Goal: Task Accomplishment & Management: Manage account settings

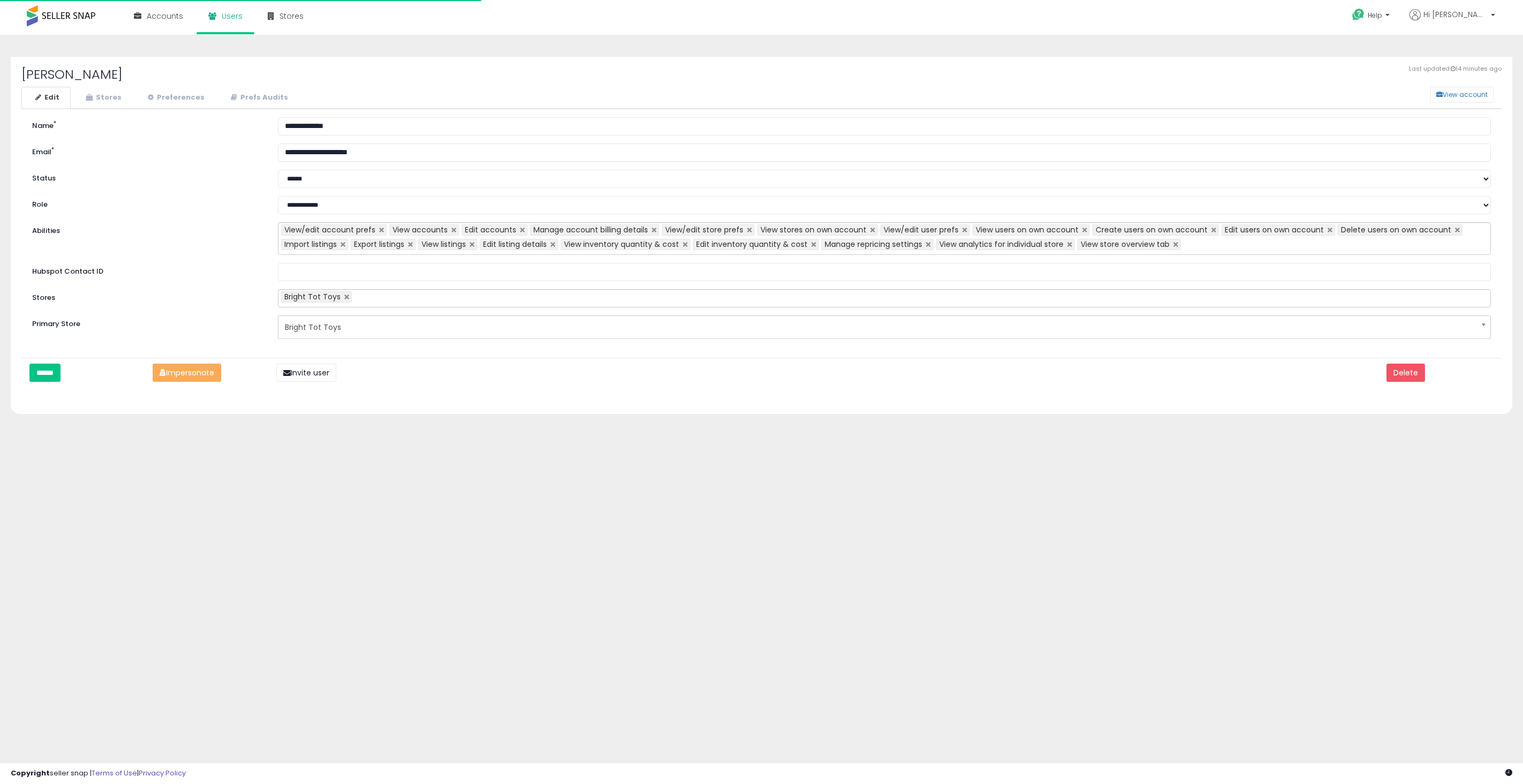
select select "**"
click at [107, 101] on link "Stores" at bounding box center [102, 98] width 61 height 22
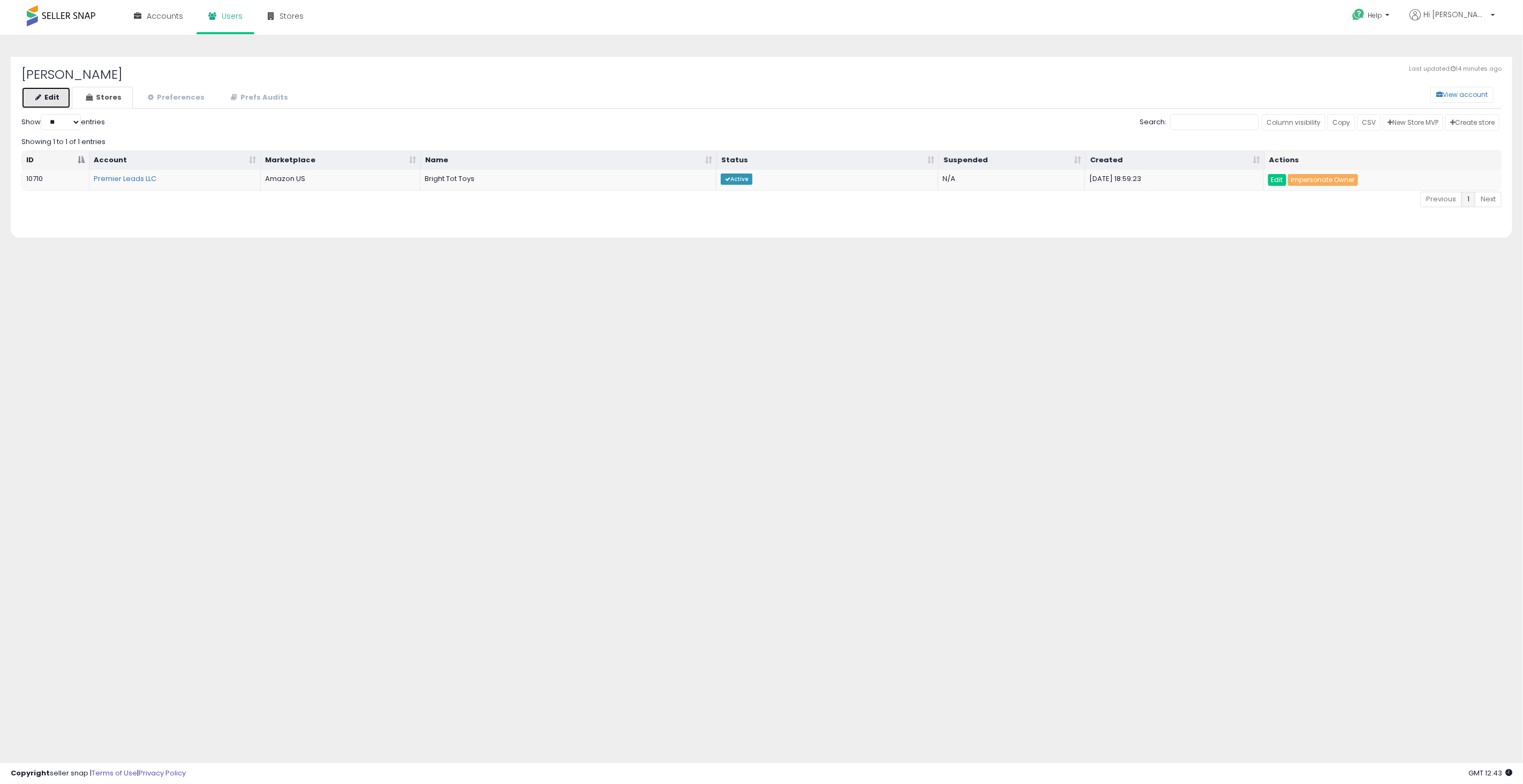
click at [51, 102] on link "Edit" at bounding box center [45, 98] width 49 height 22
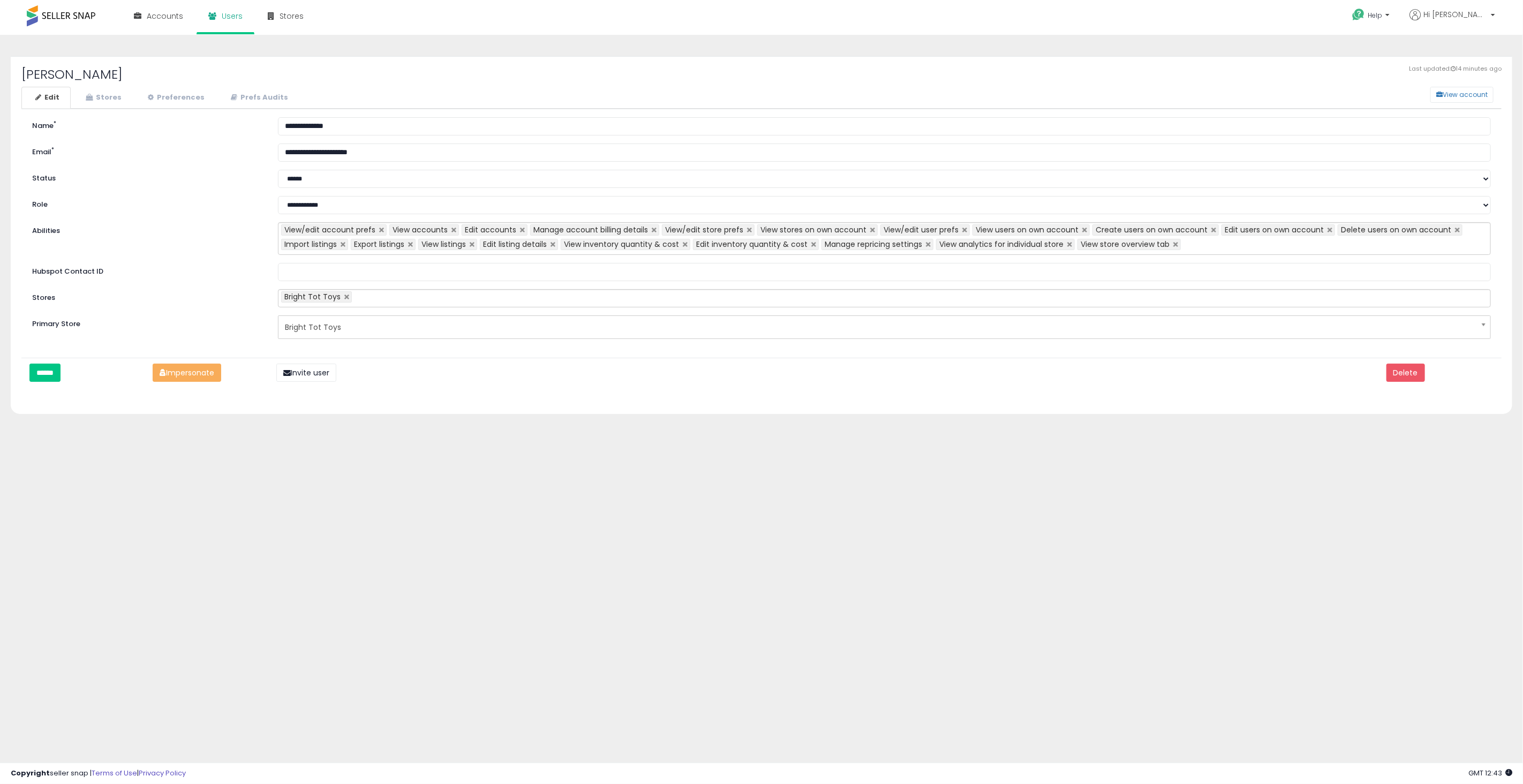
click at [54, 73] on h2 "[PERSON_NAME]" at bounding box center [761, 74] width 1479 height 14
copy div "Domenic Macera View account"
click at [171, 24] on link "Accounts" at bounding box center [159, 15] width 66 height 32
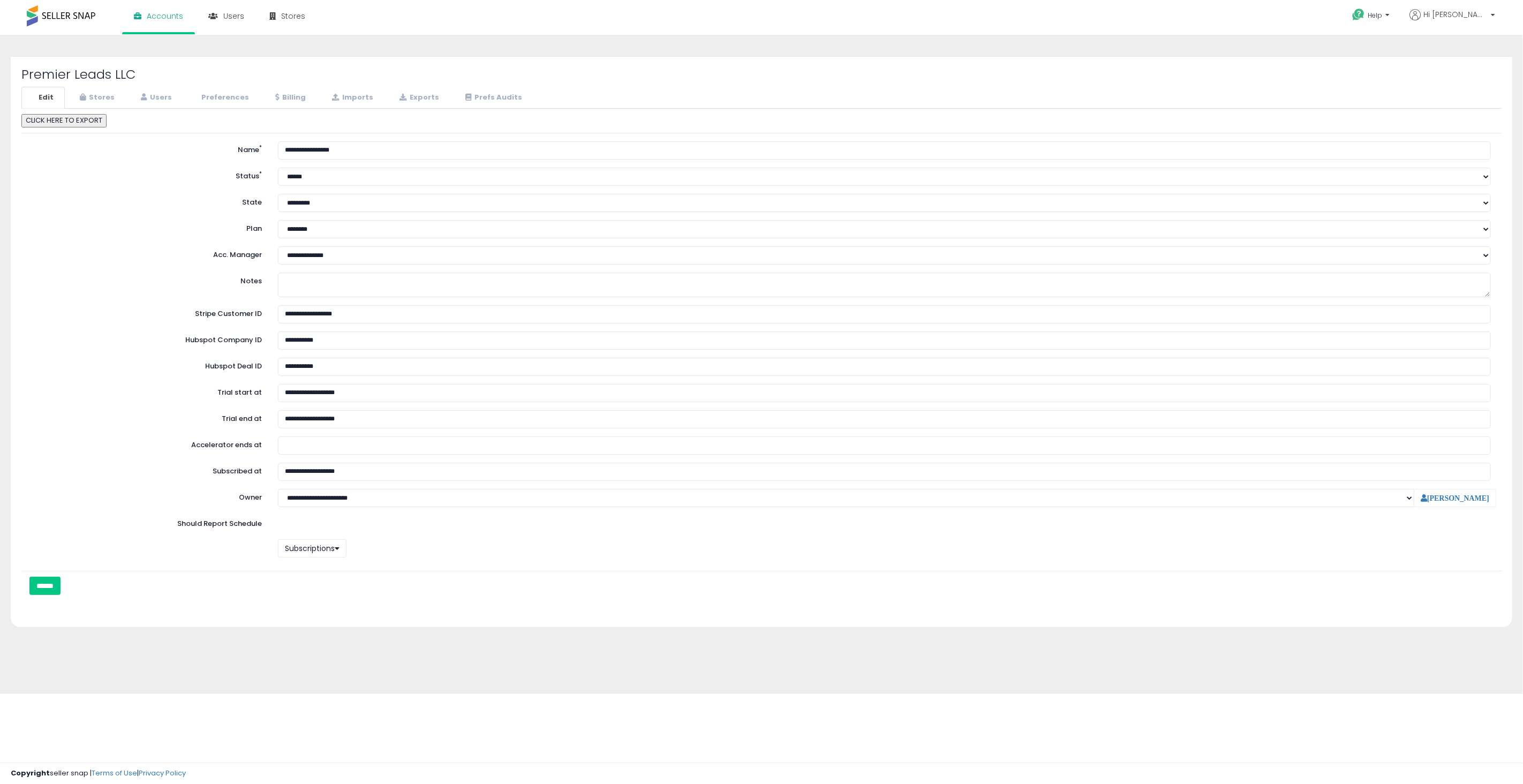
select select "**"
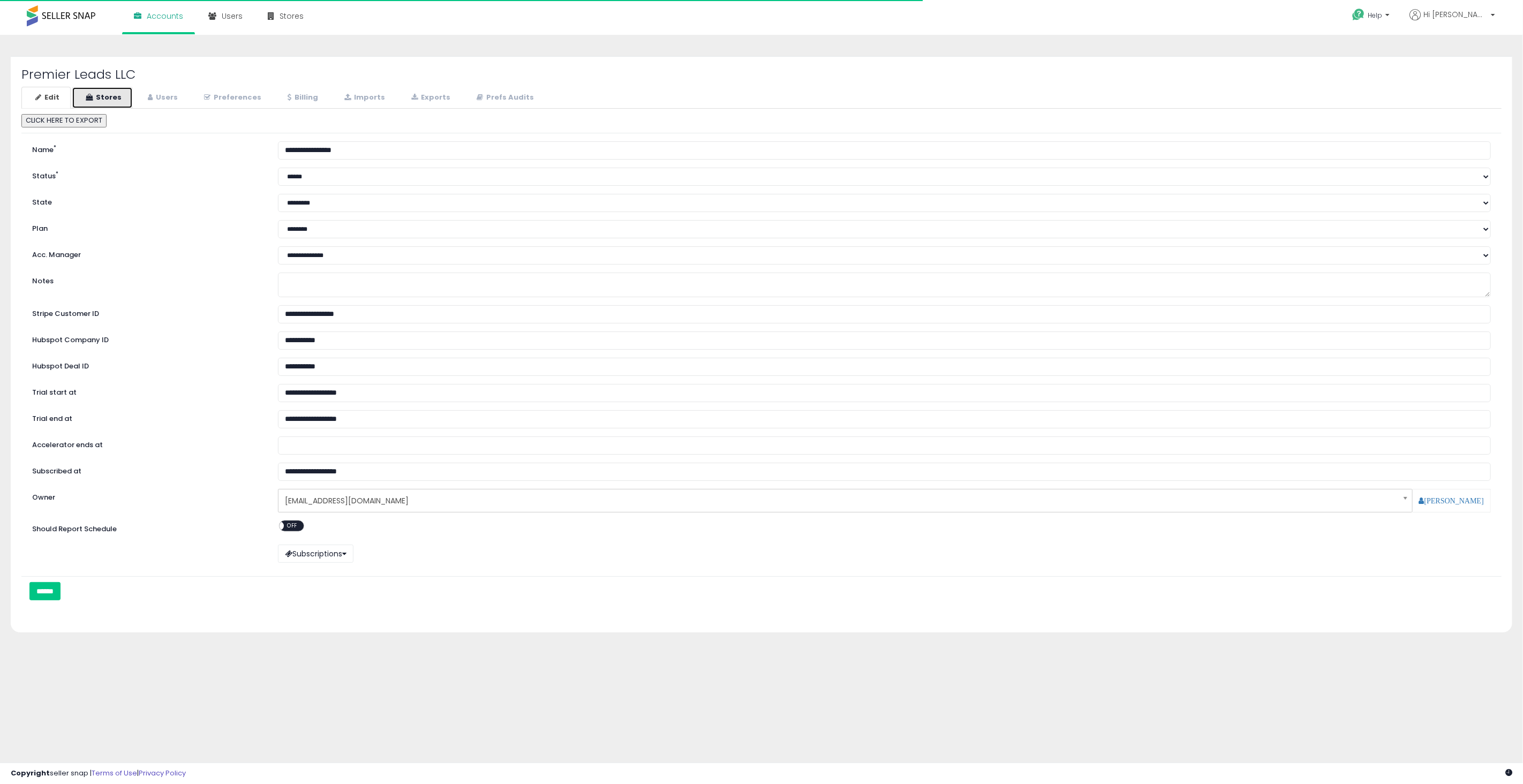
click at [123, 101] on link "Stores" at bounding box center [102, 98] width 61 height 22
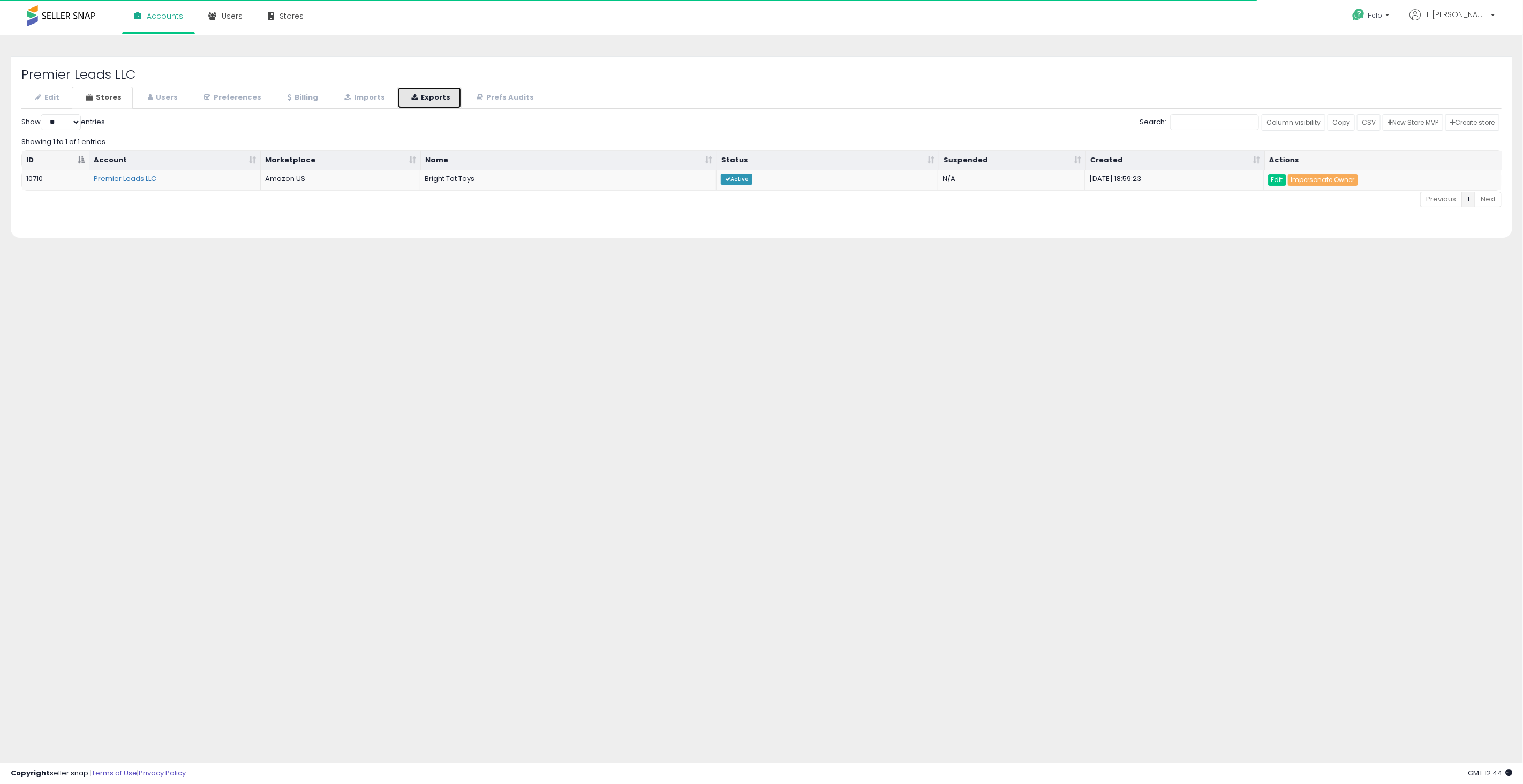
click at [434, 100] on link "Exports" at bounding box center [429, 98] width 64 height 22
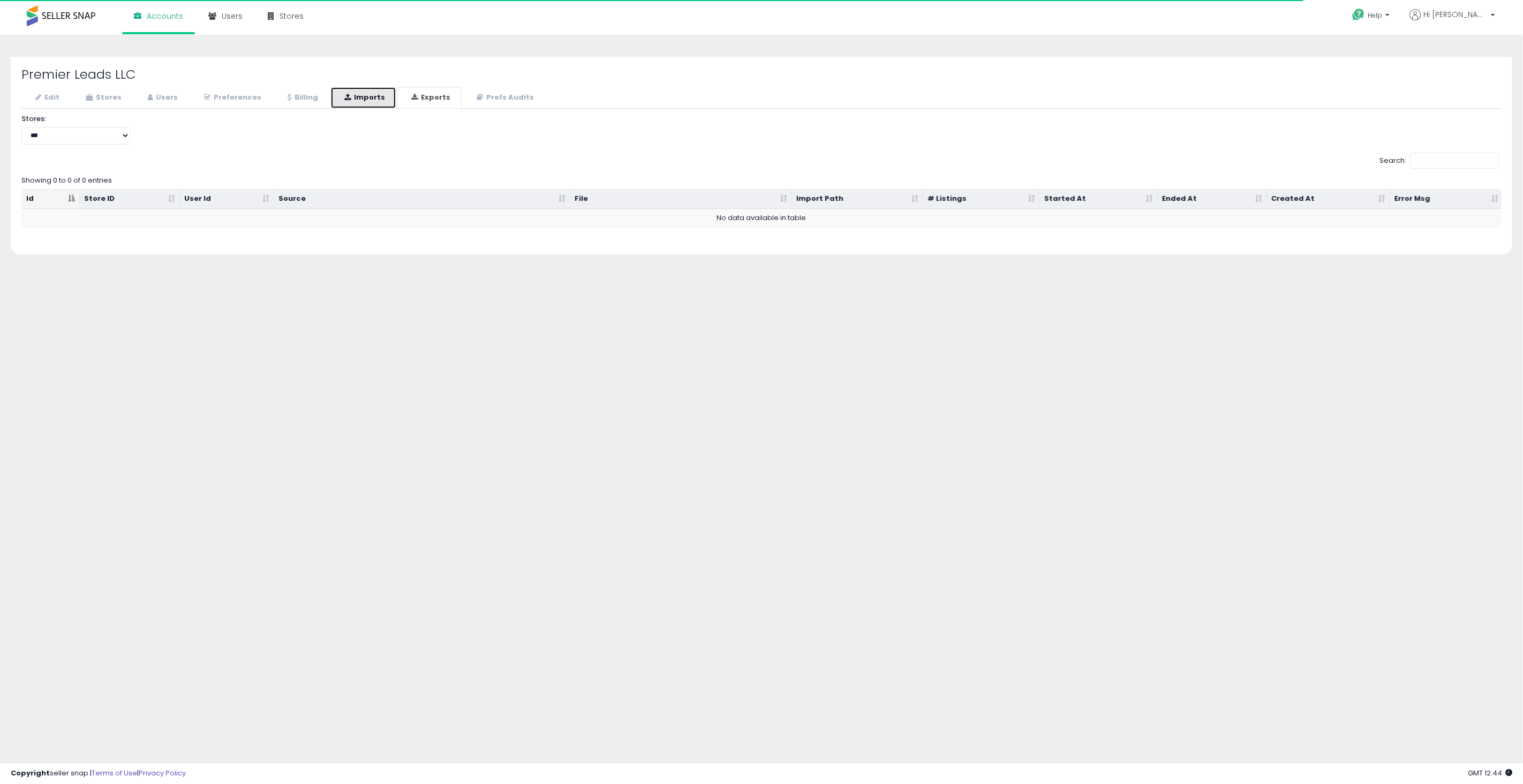
click at [359, 97] on link "Imports" at bounding box center [364, 98] width 66 height 22
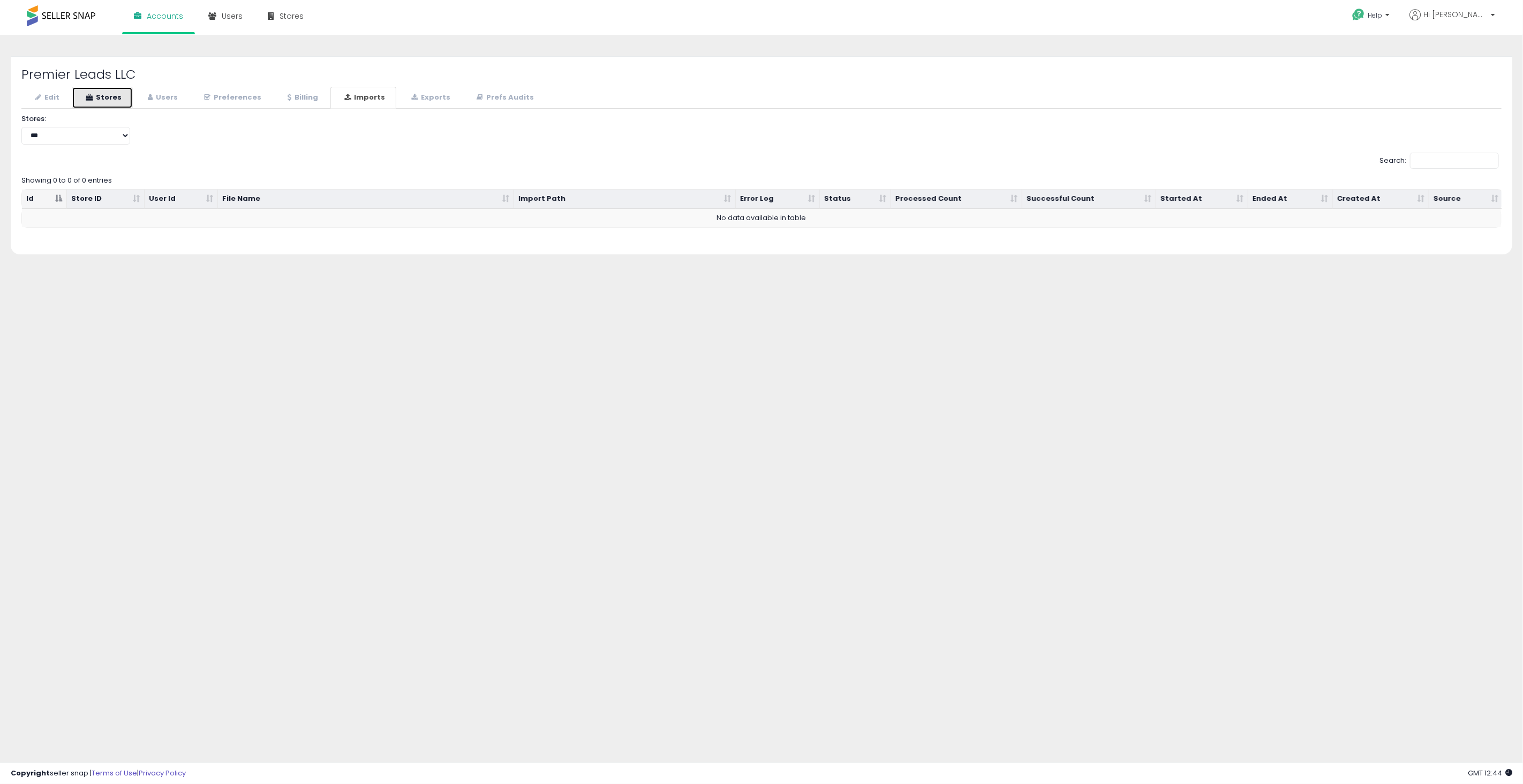
click at [114, 92] on link "Stores" at bounding box center [102, 98] width 61 height 22
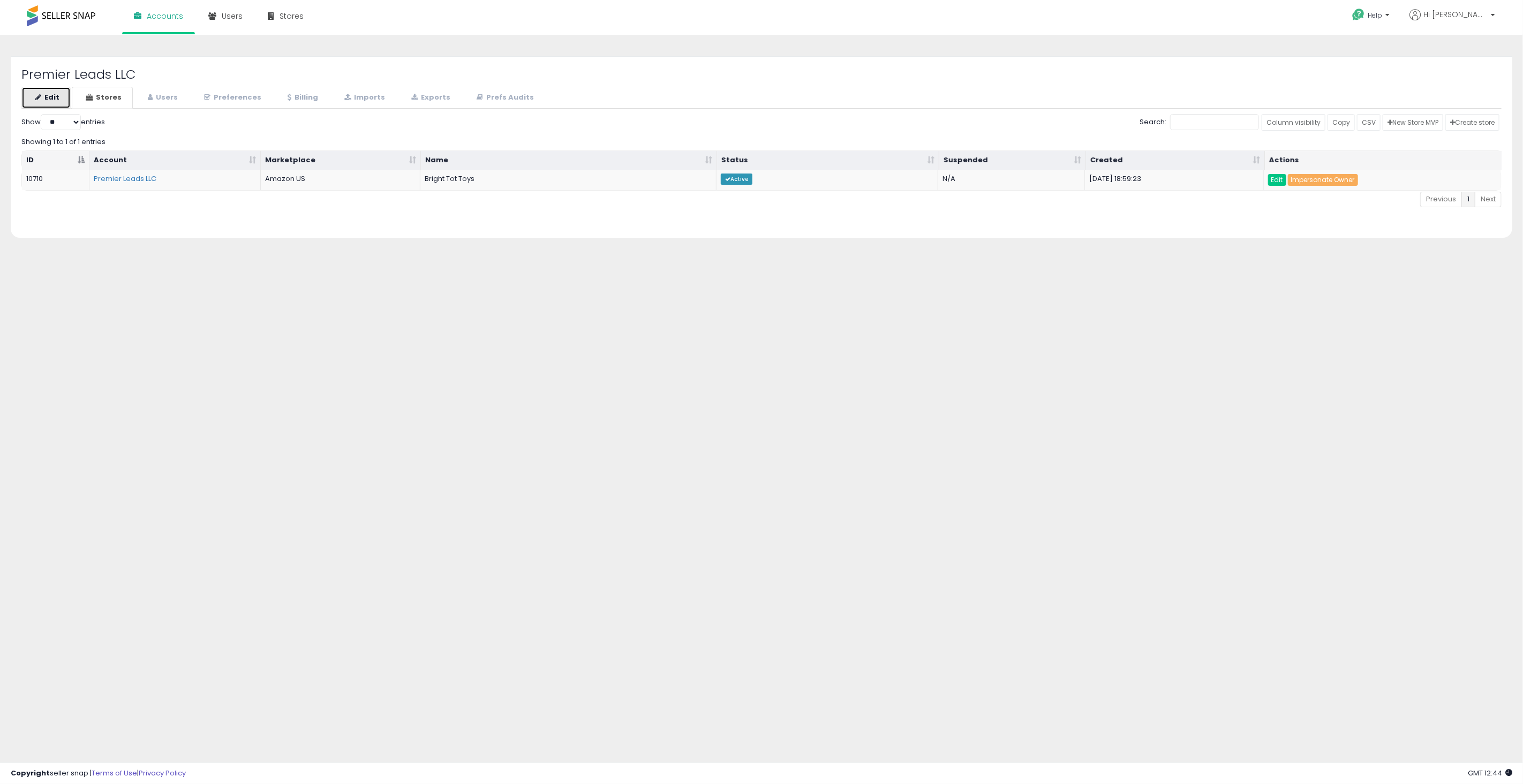
click at [58, 96] on link "Edit" at bounding box center [45, 98] width 49 height 22
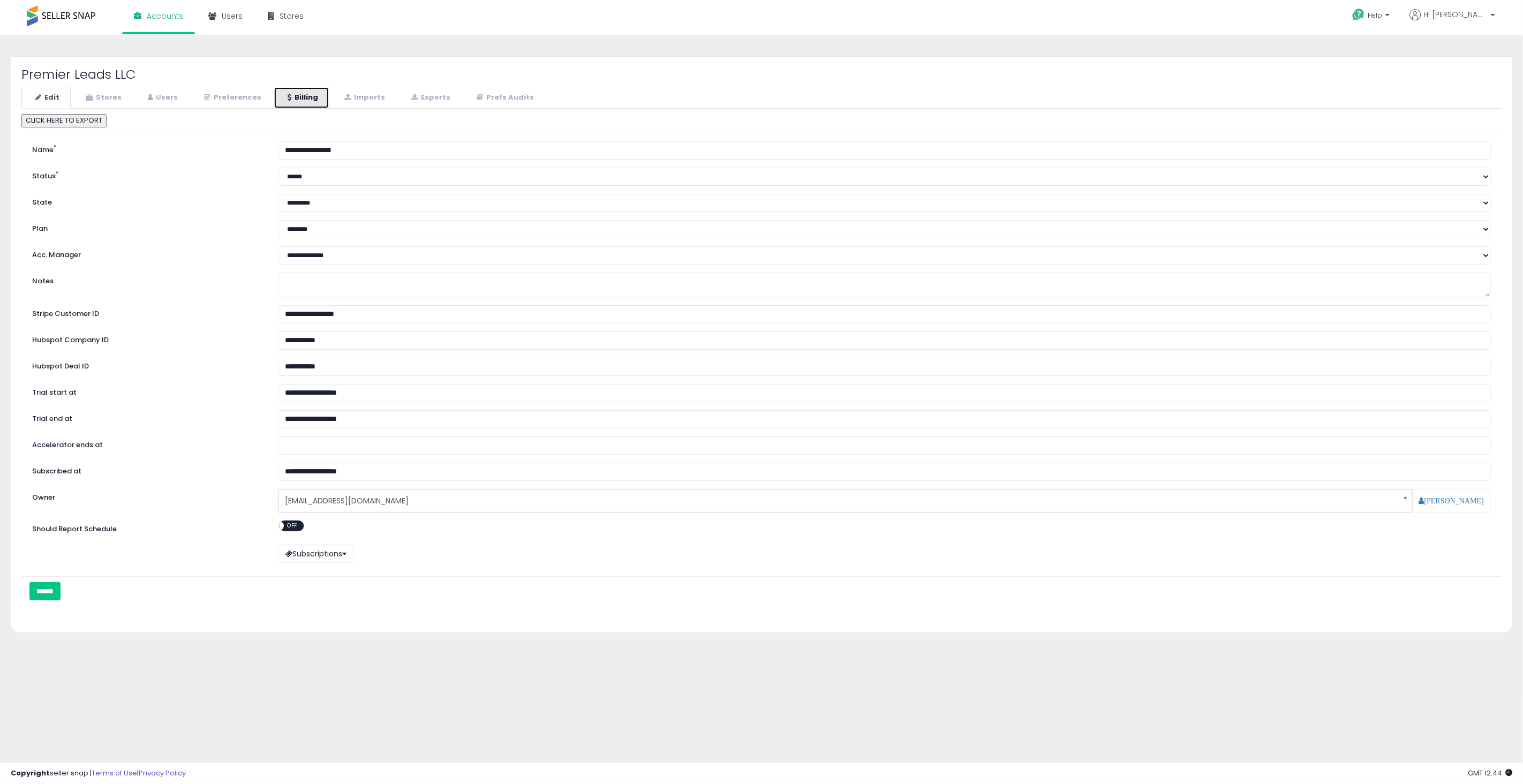
click at [296, 96] on link "Billing" at bounding box center [302, 98] width 56 height 22
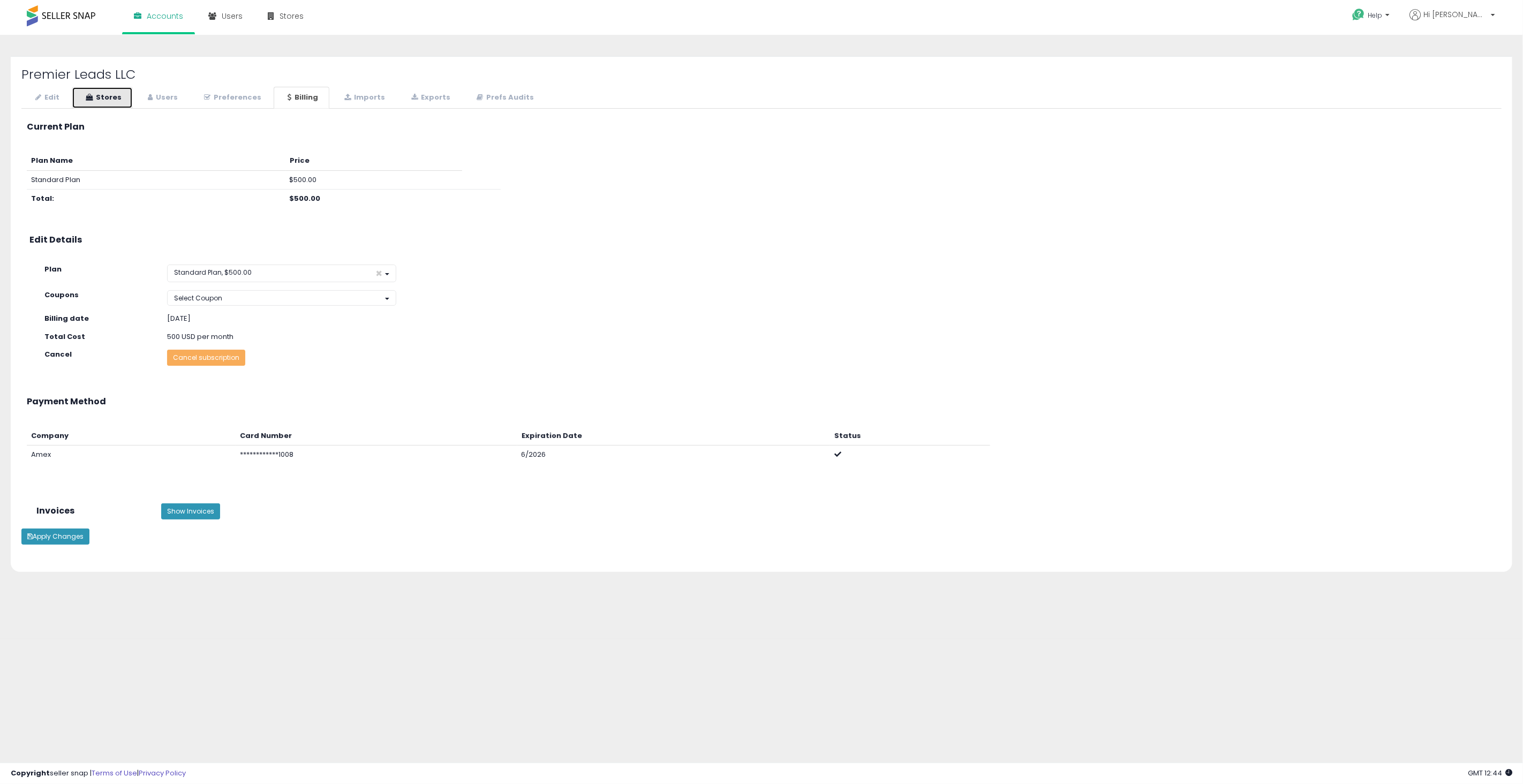
click at [98, 97] on link "Stores" at bounding box center [102, 98] width 61 height 22
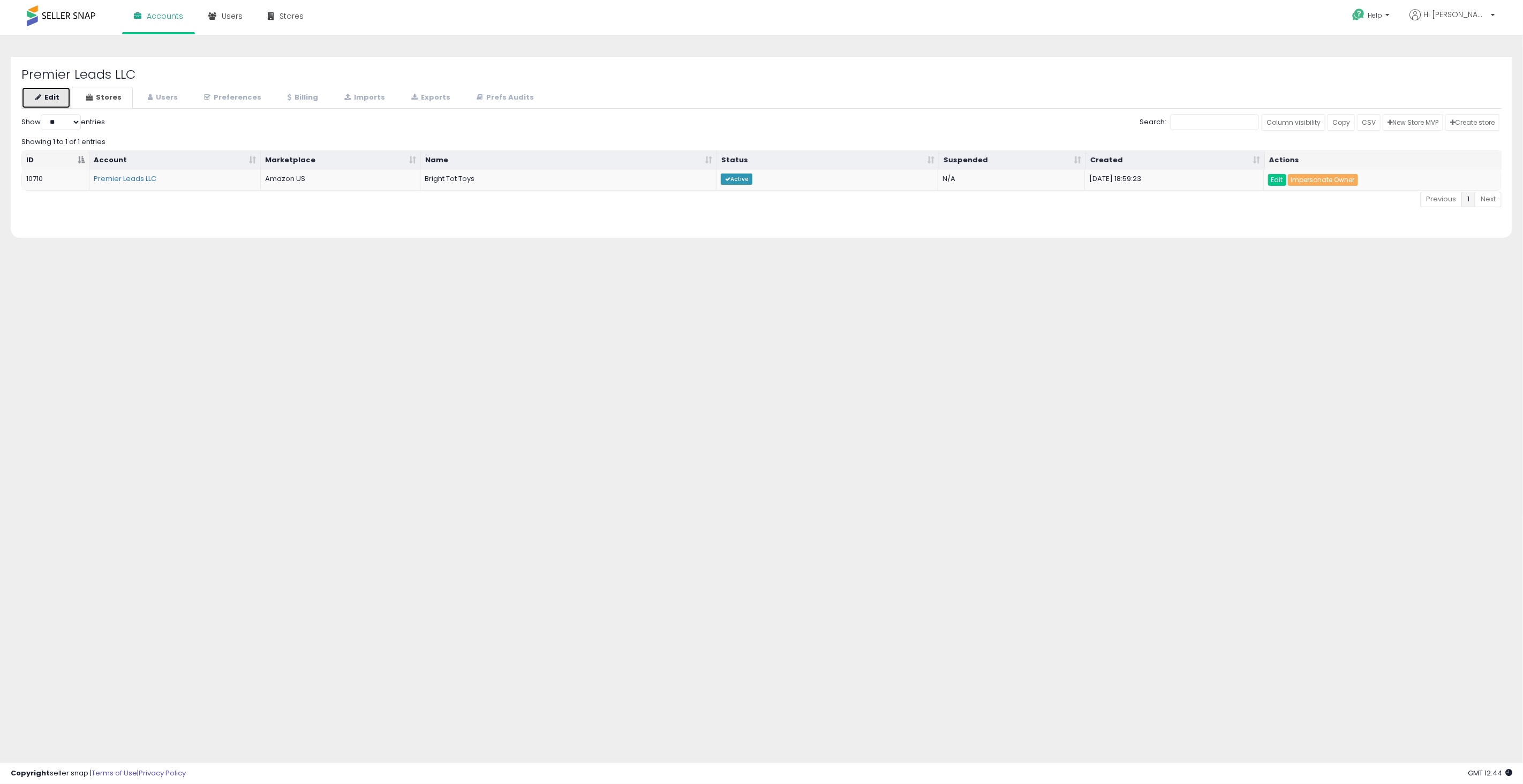
click at [66, 100] on link "Edit" at bounding box center [45, 98] width 49 height 22
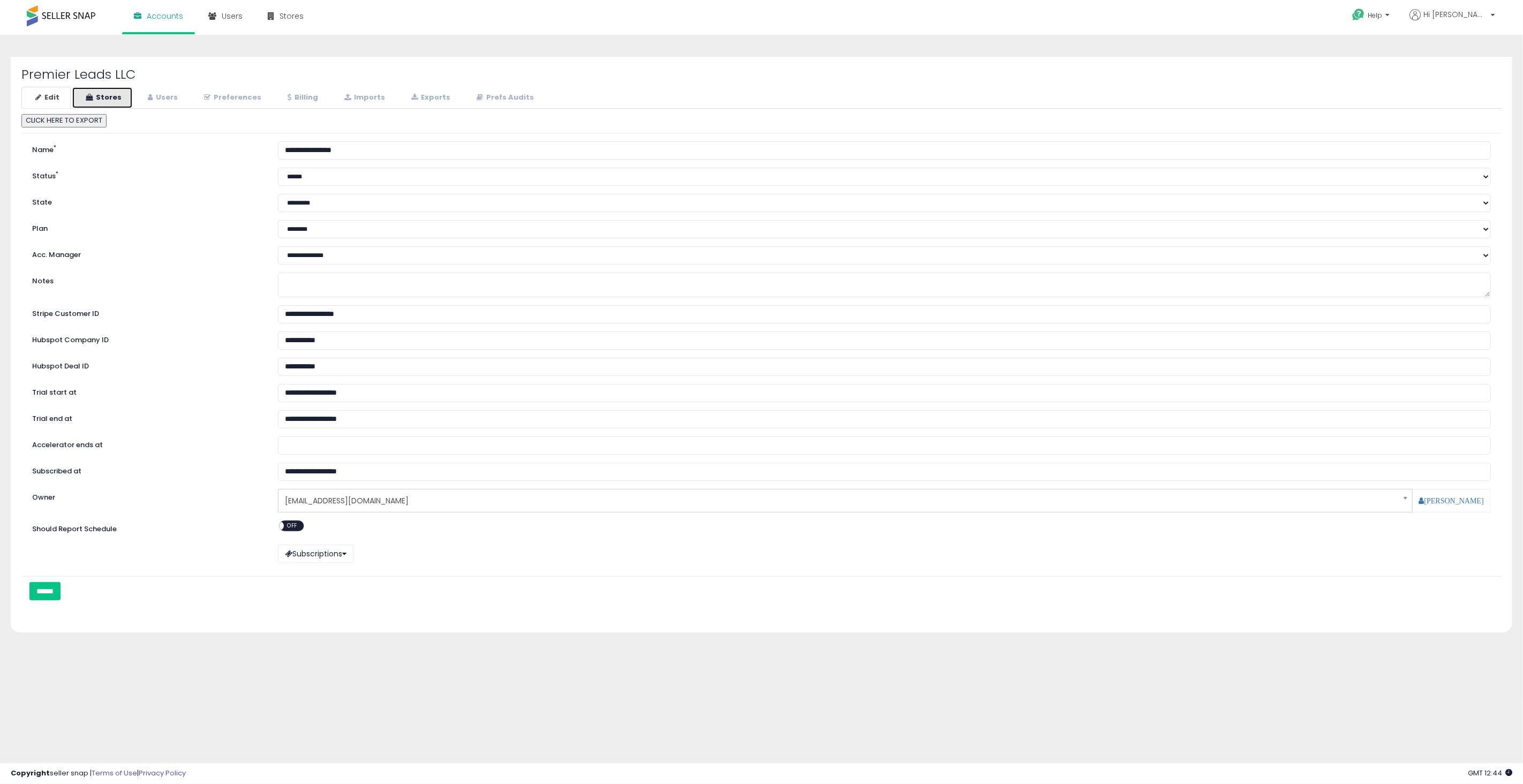
click at [114, 101] on link "Stores" at bounding box center [102, 98] width 61 height 22
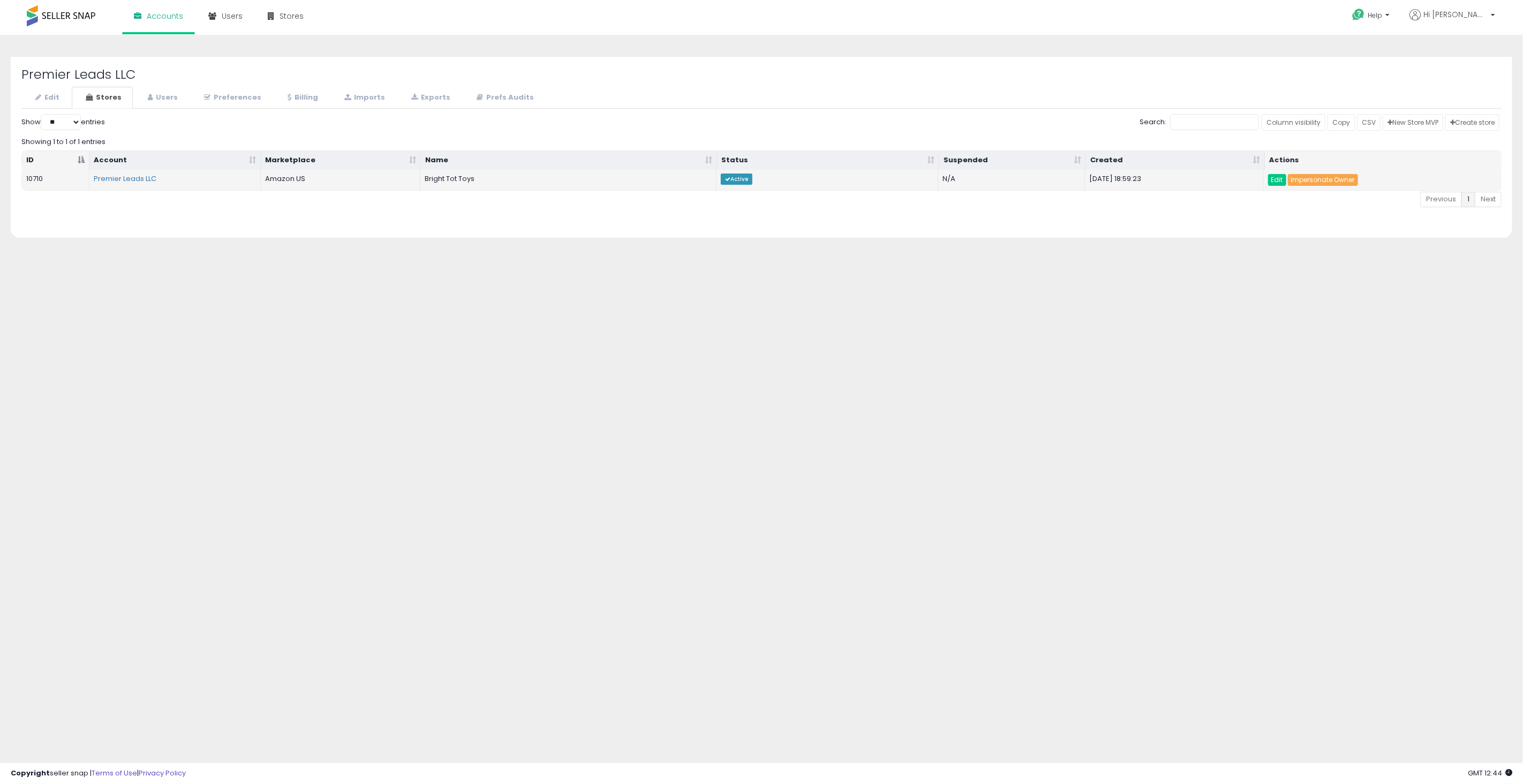
click at [1314, 181] on link "Impersonate Owner" at bounding box center [1323, 180] width 71 height 12
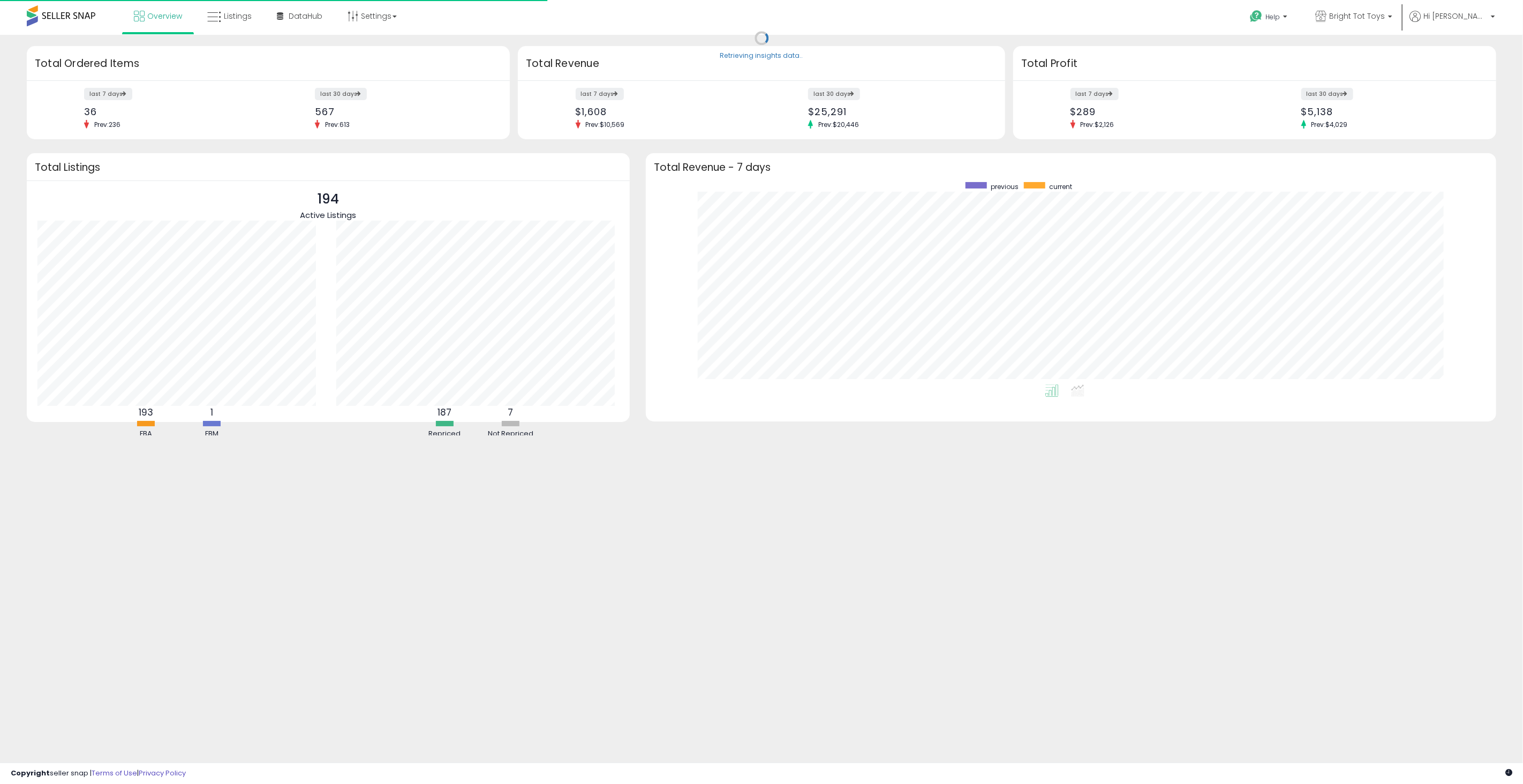
scroll to position [202, 829]
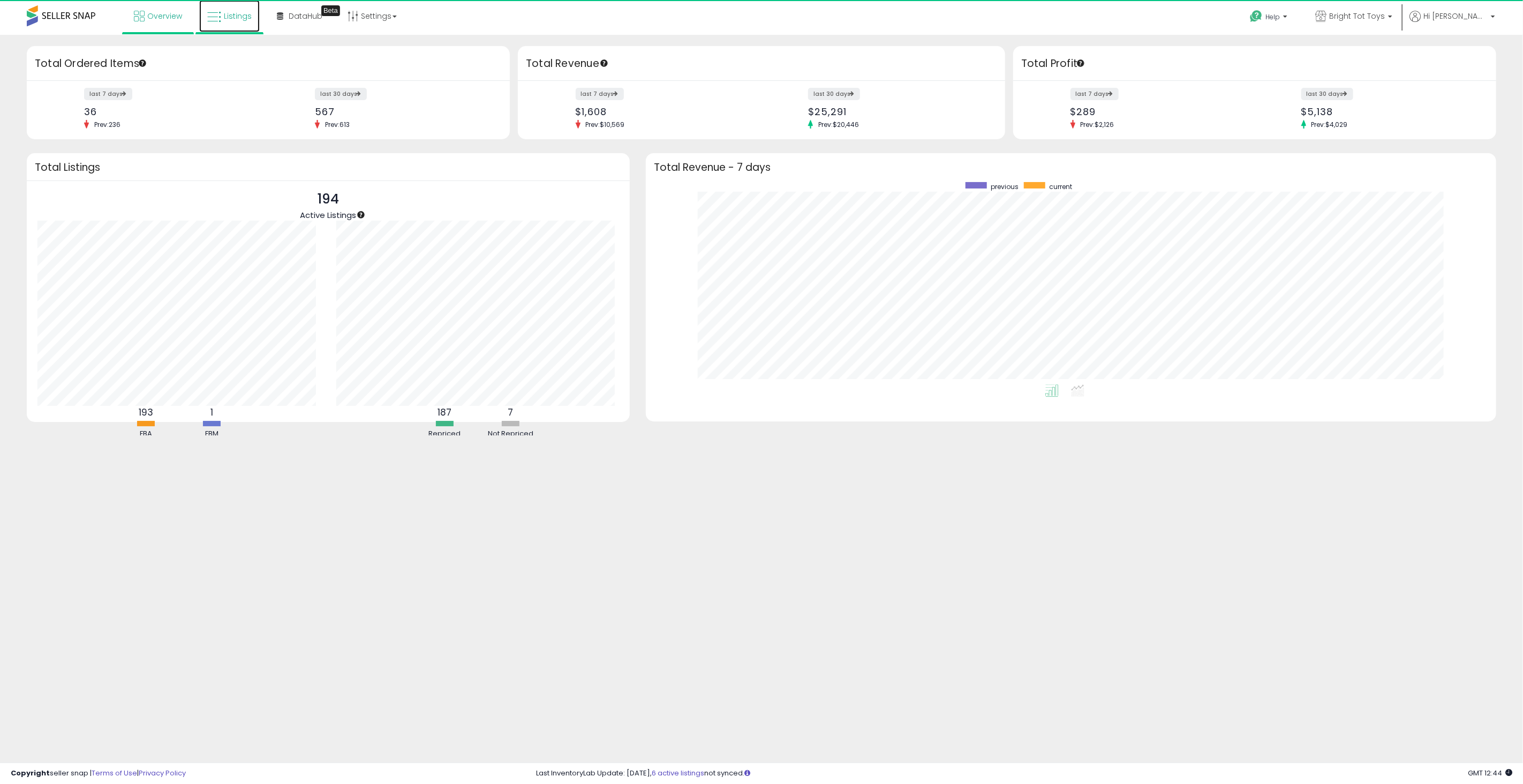
click at [237, 18] on span "Listings" at bounding box center [237, 15] width 28 height 11
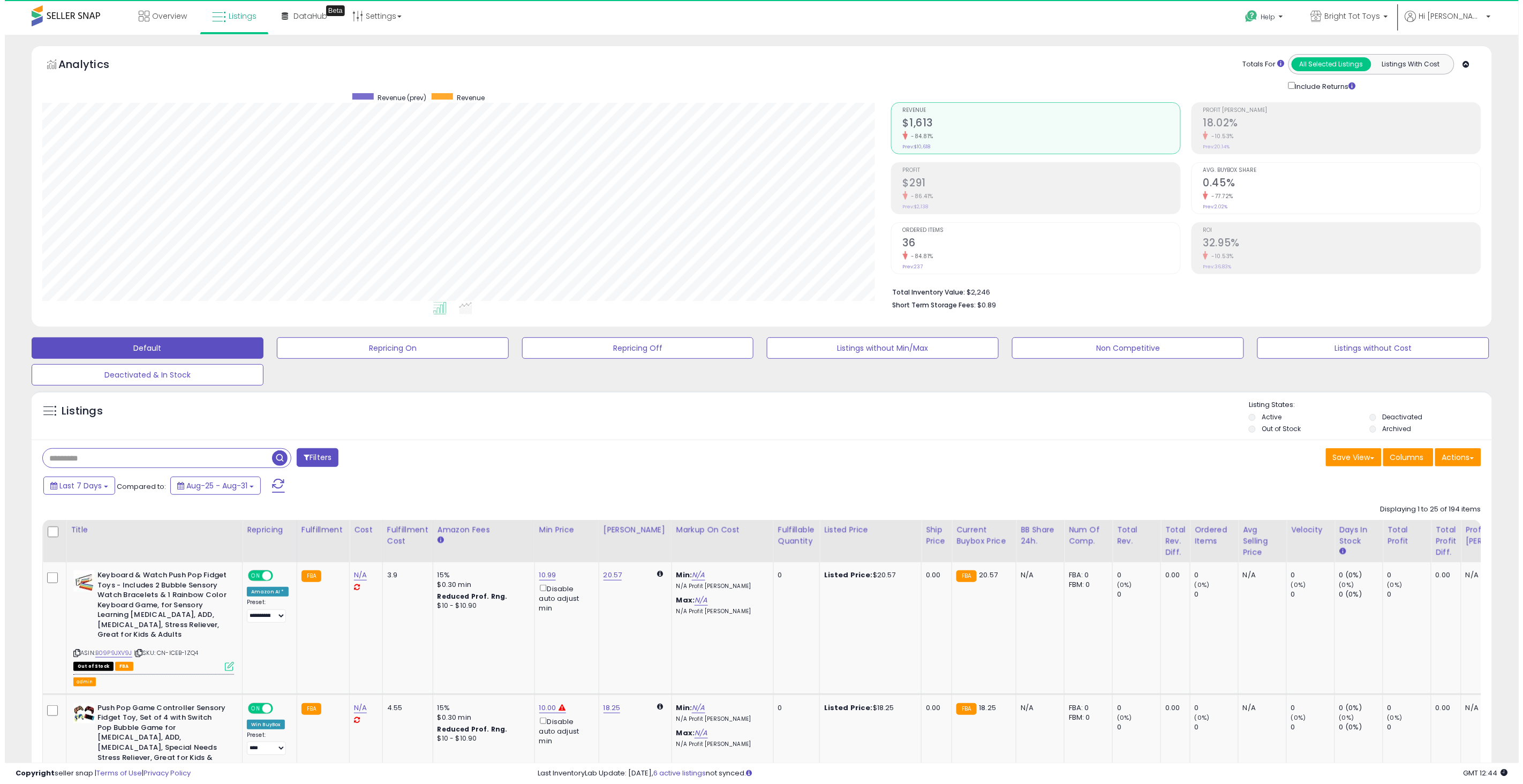
scroll to position [219, 849]
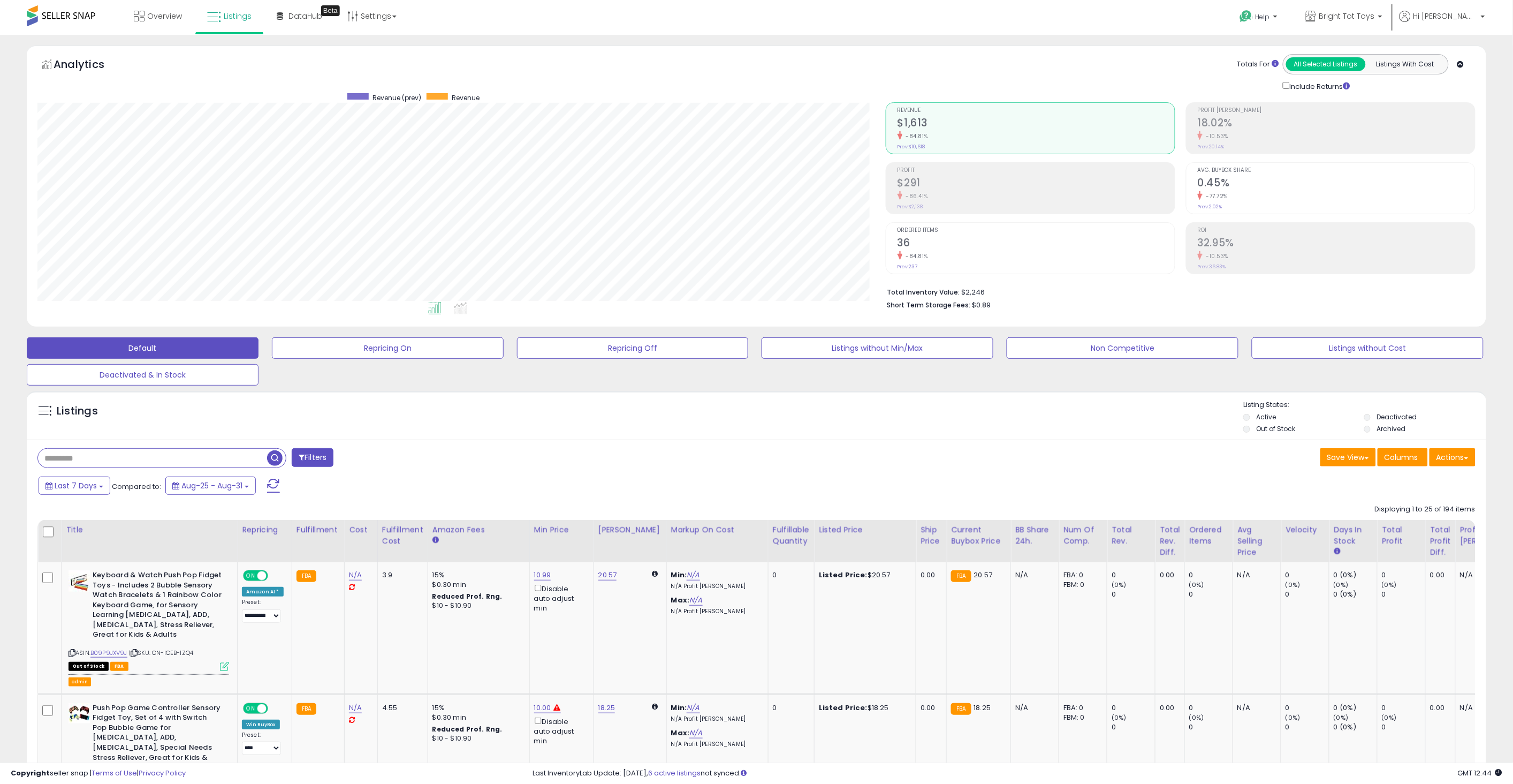
click at [318, 461] on button "Filters" at bounding box center [312, 456] width 42 height 18
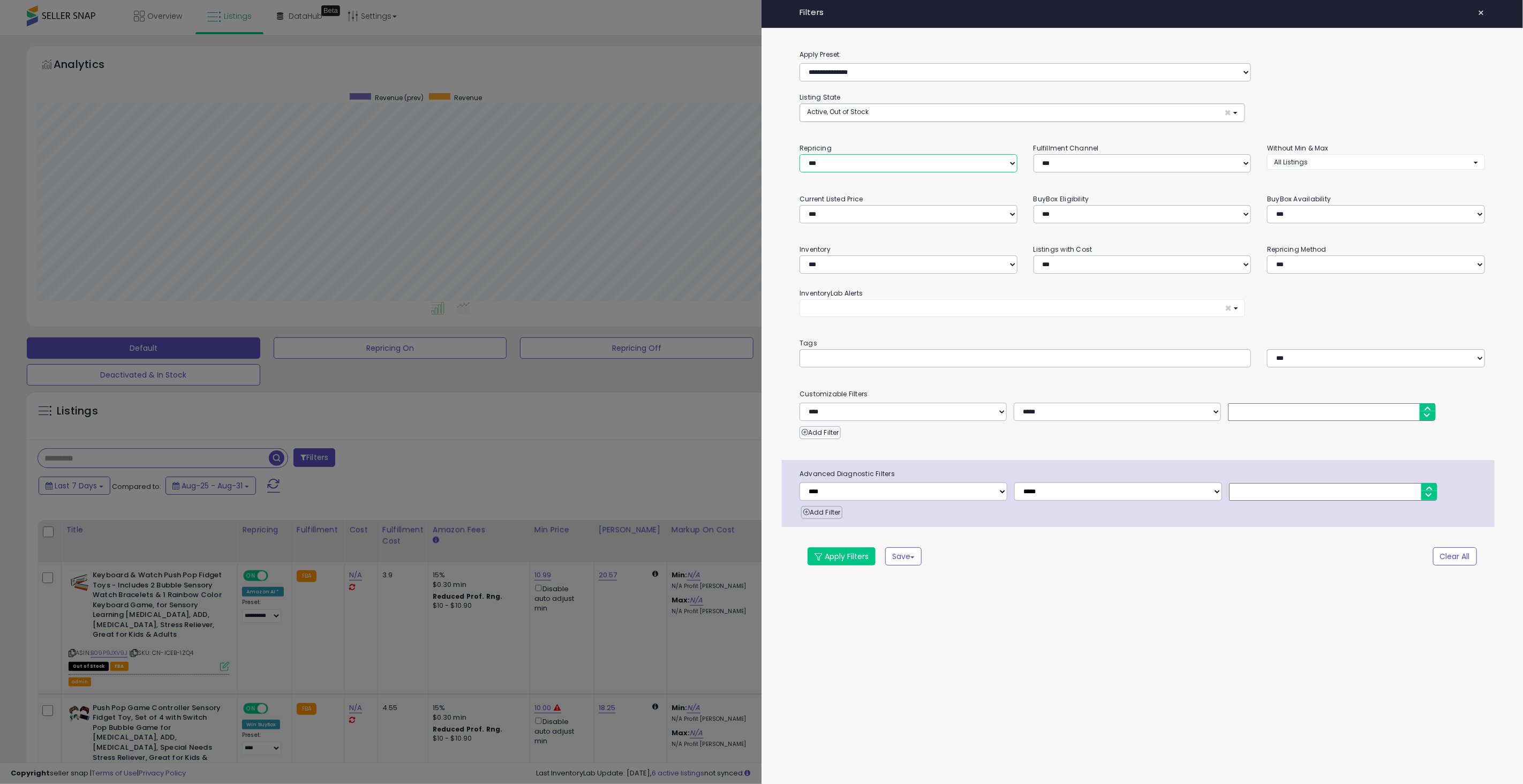
click at [840, 166] on select "**********" at bounding box center [908, 162] width 218 height 18
click at [849, 260] on select "**********" at bounding box center [908, 264] width 218 height 18
select select "********"
click at [800, 256] on select "**********" at bounding box center [908, 264] width 218 height 18
click at [847, 563] on button "Apply Filters" at bounding box center [841, 556] width 68 height 18
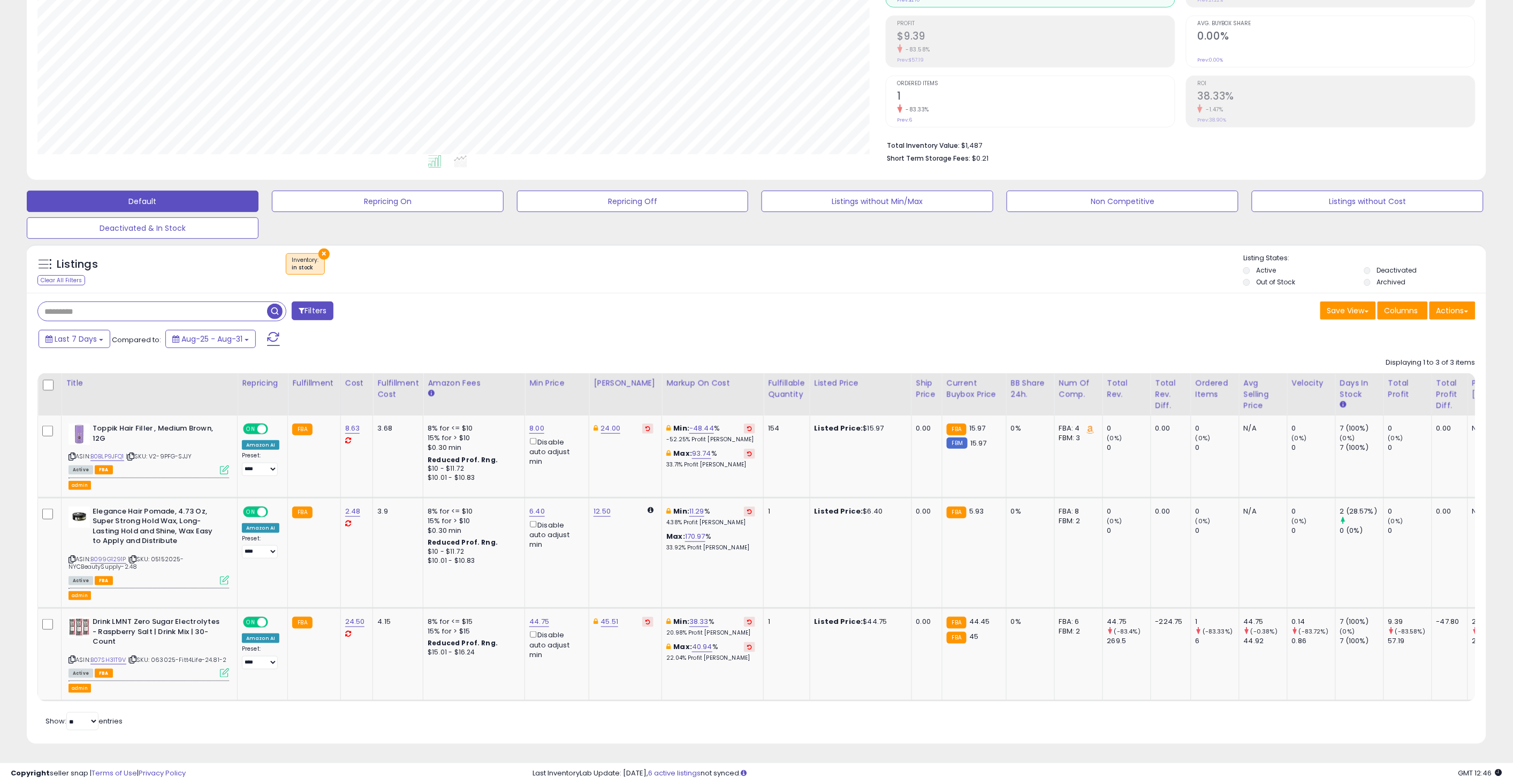
scroll to position [0, 0]
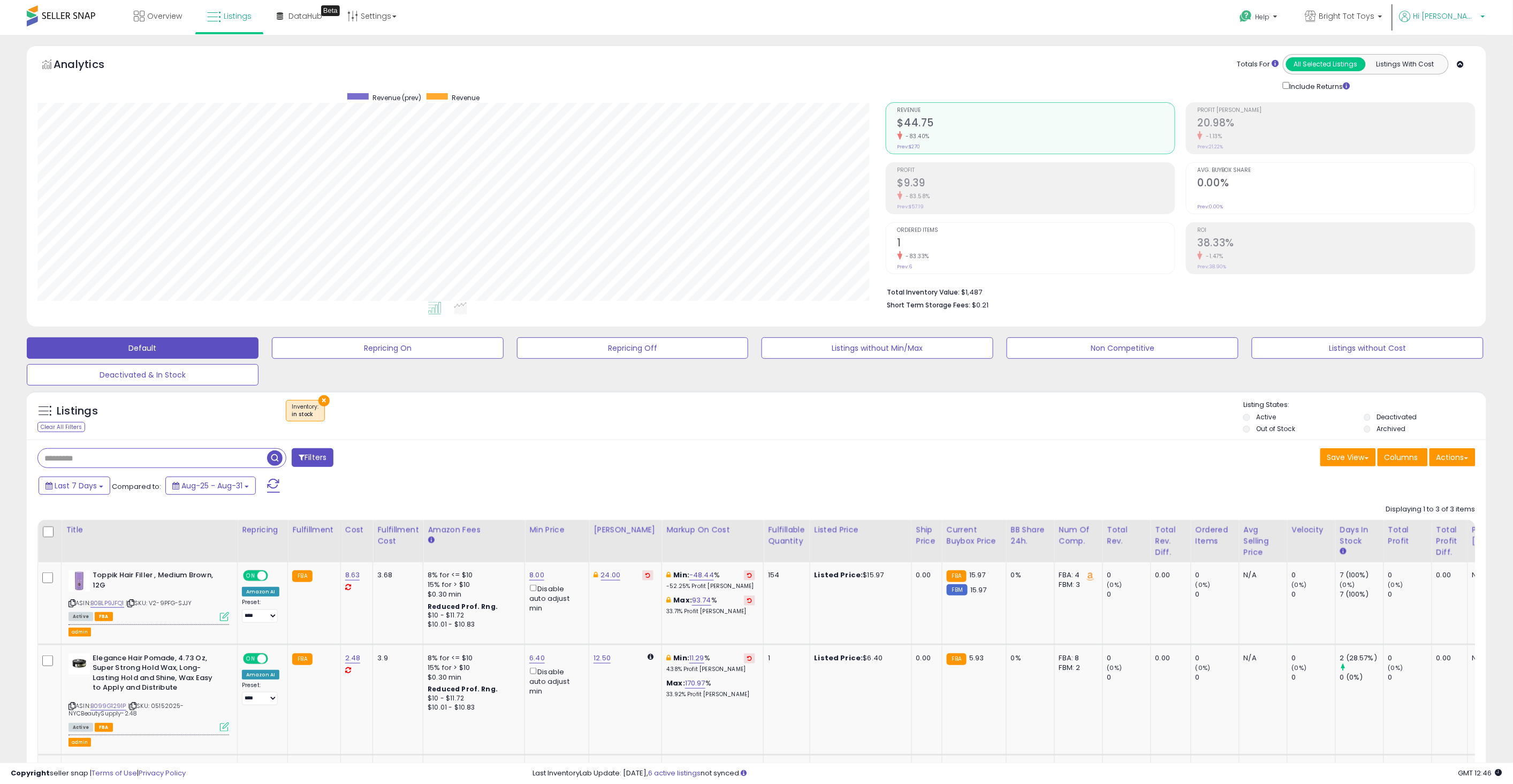
click at [1451, 21] on span "Hi Domenic" at bounding box center [1445, 15] width 64 height 11
click at [1429, 112] on link "Stop impersonating" at bounding box center [1440, 113] width 70 height 11
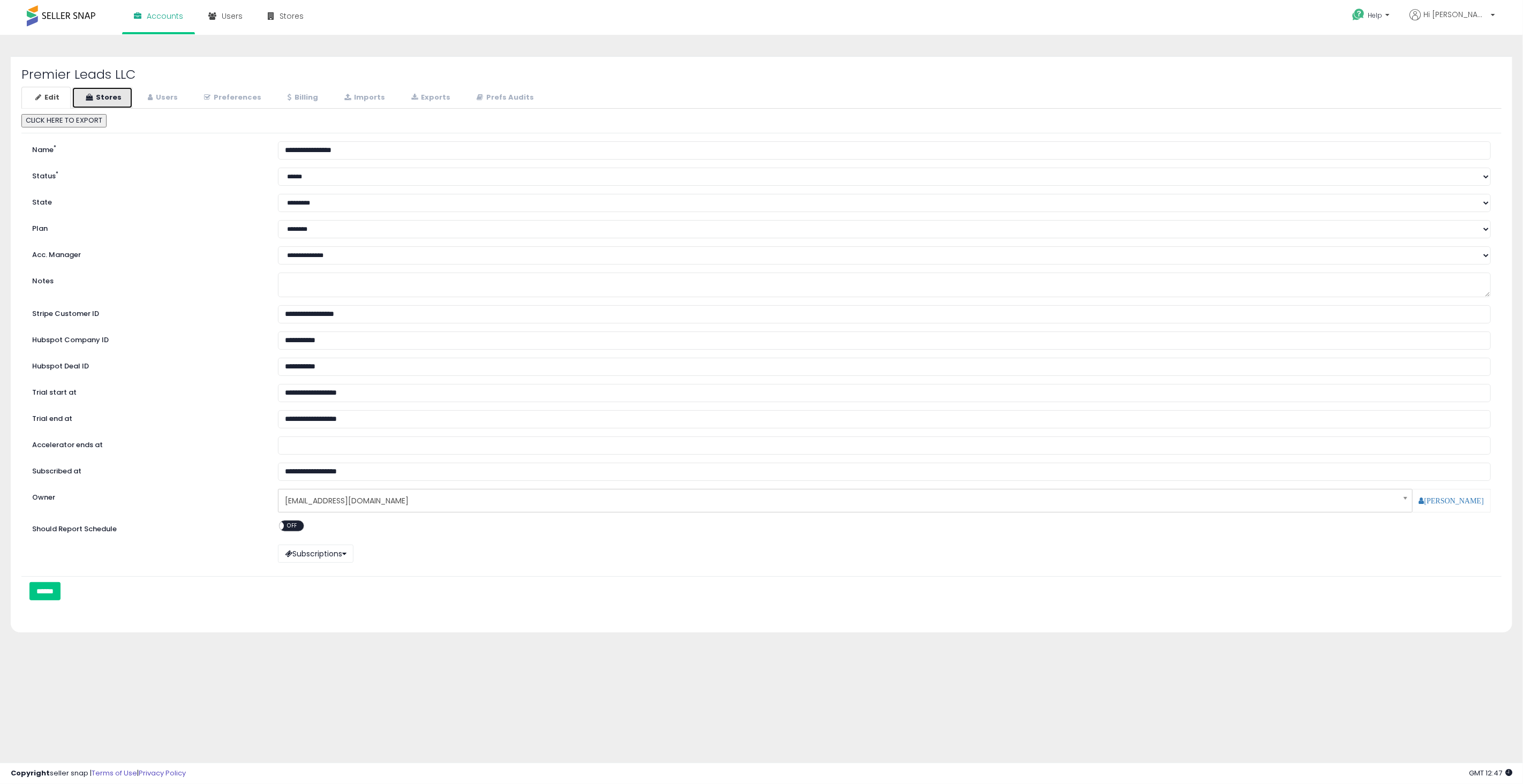
click at [117, 102] on link "Stores" at bounding box center [102, 98] width 61 height 22
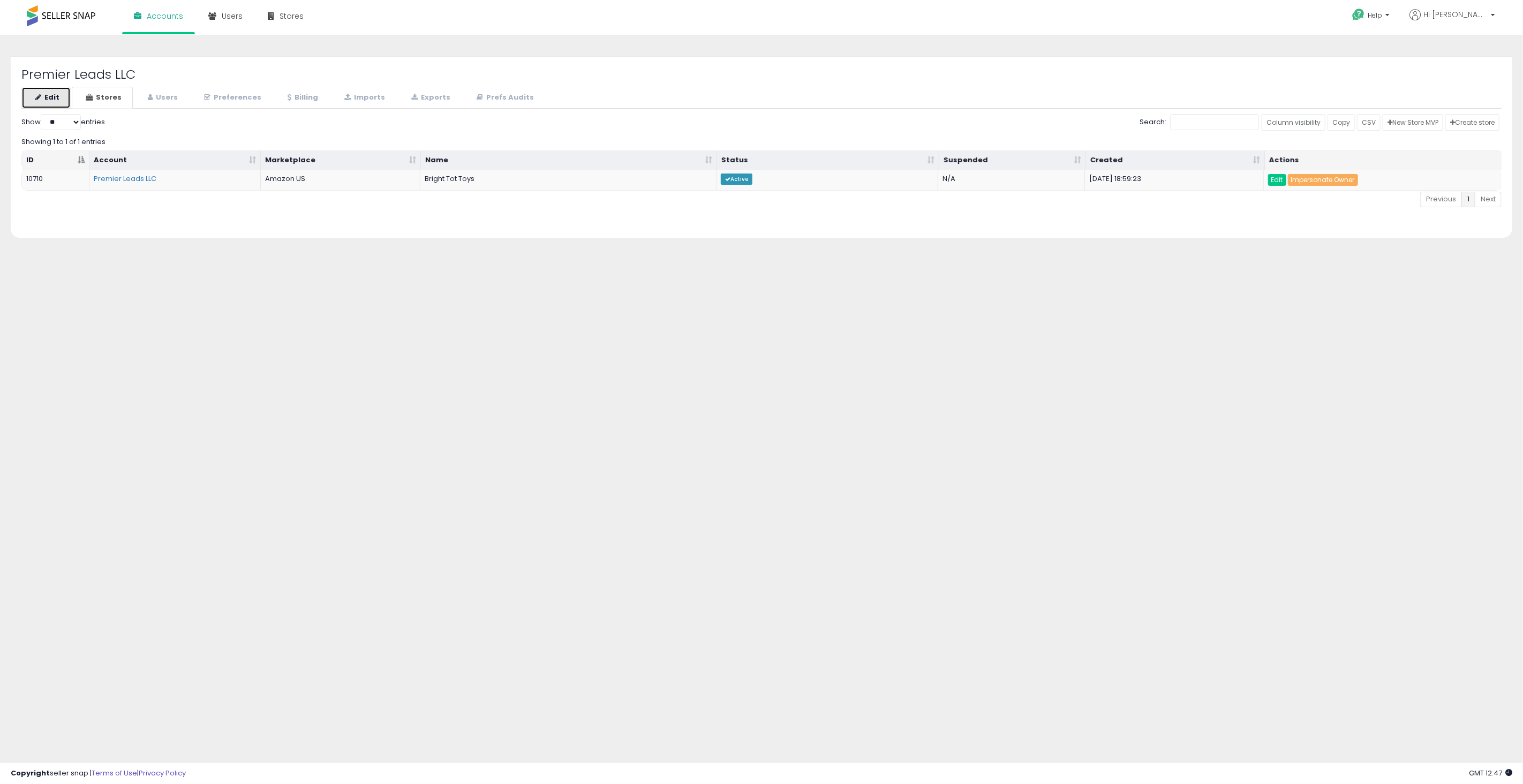
click at [59, 97] on link "Edit" at bounding box center [45, 98] width 49 height 22
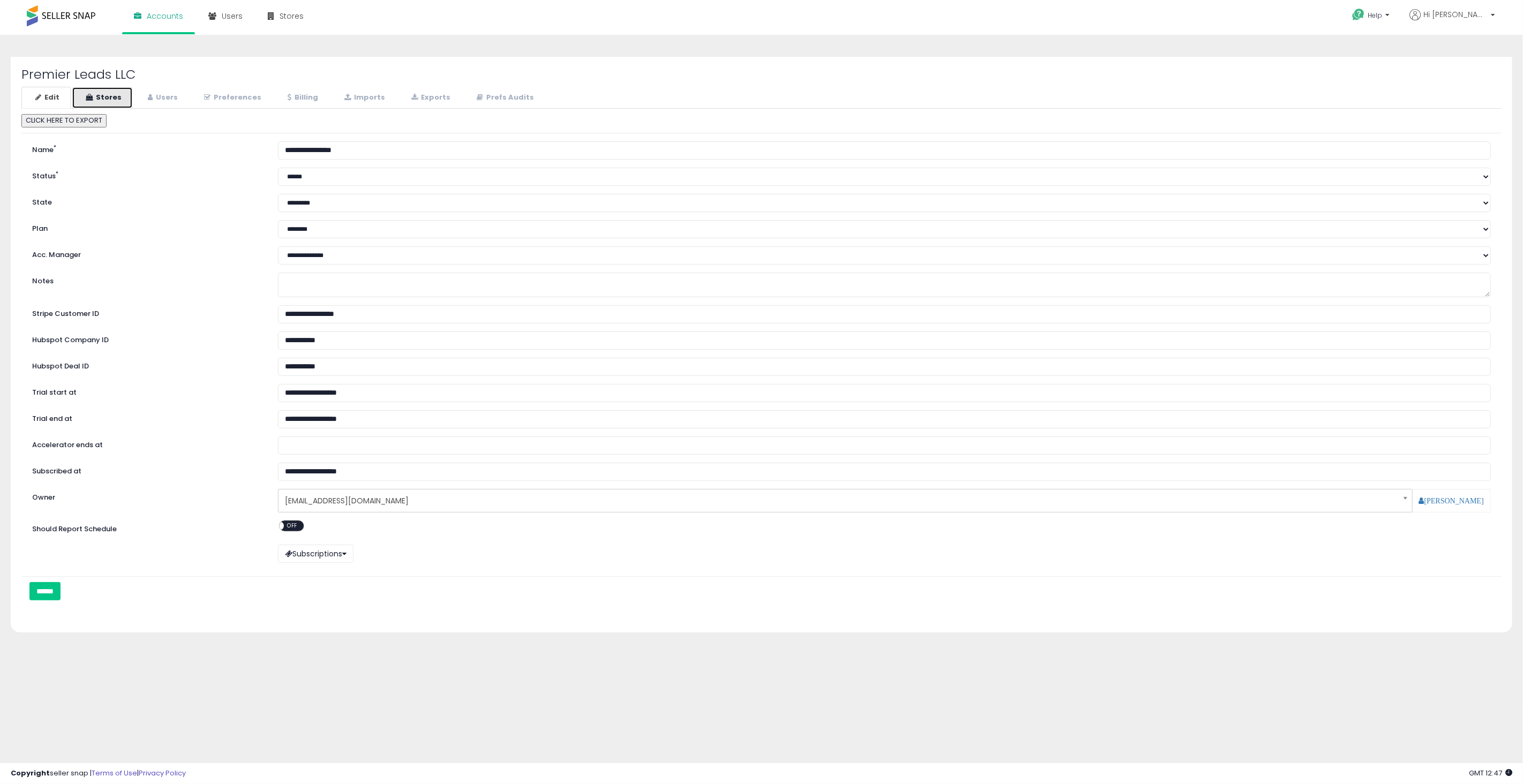
click at [110, 99] on link "Stores" at bounding box center [102, 98] width 61 height 22
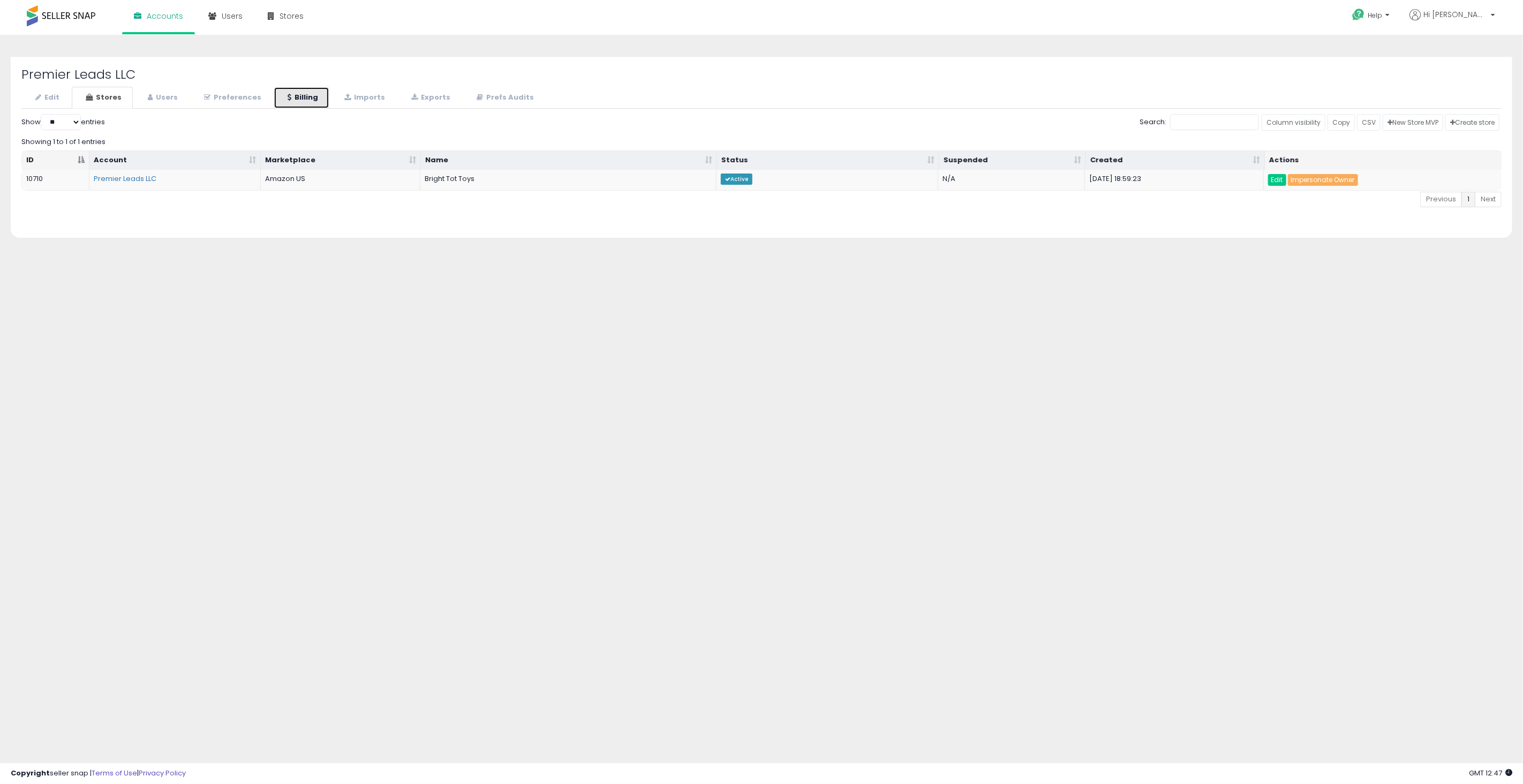
click at [287, 98] on link "Billing" at bounding box center [302, 98] width 56 height 22
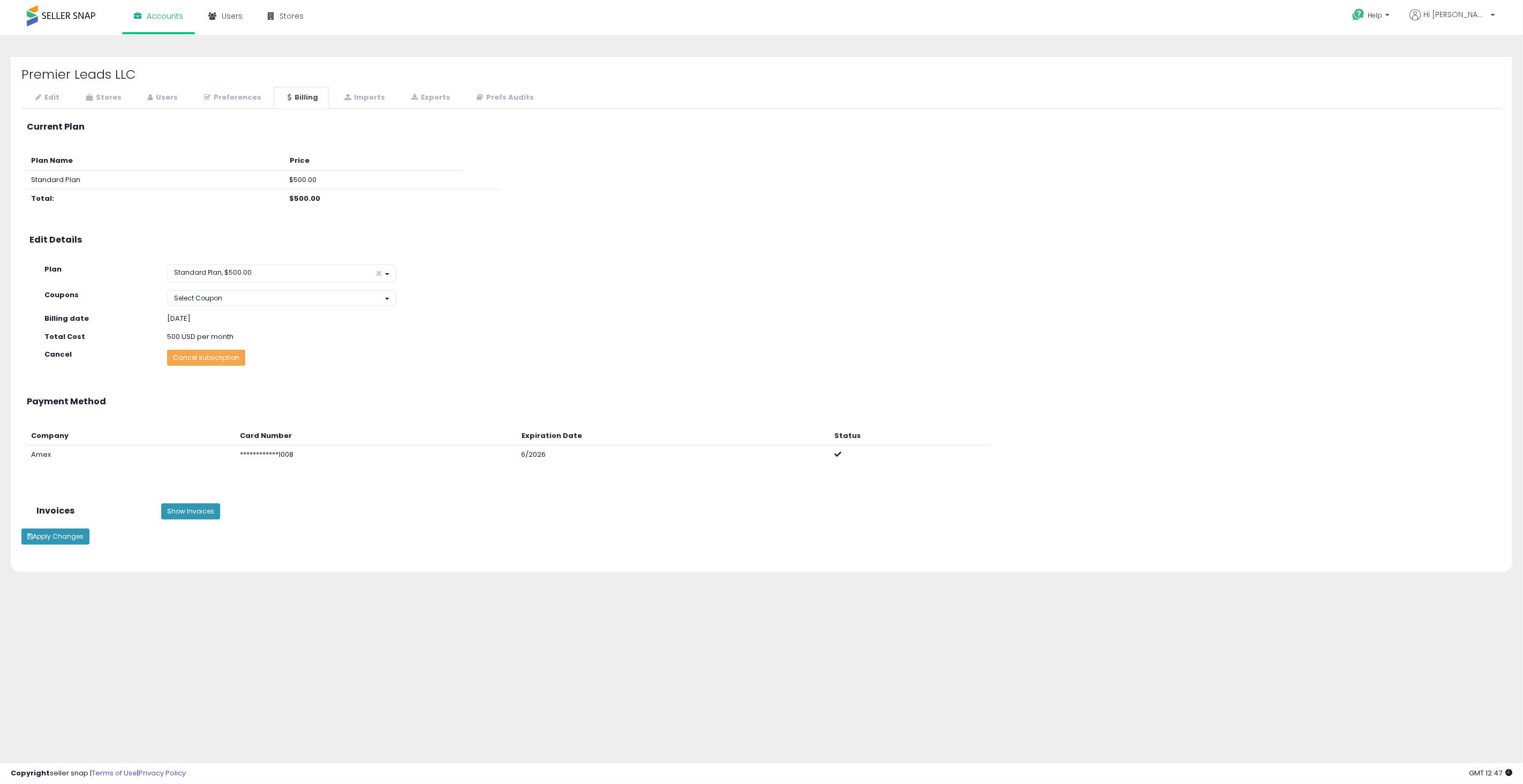
click at [181, 357] on button "Cancel subscription" at bounding box center [206, 358] width 78 height 16
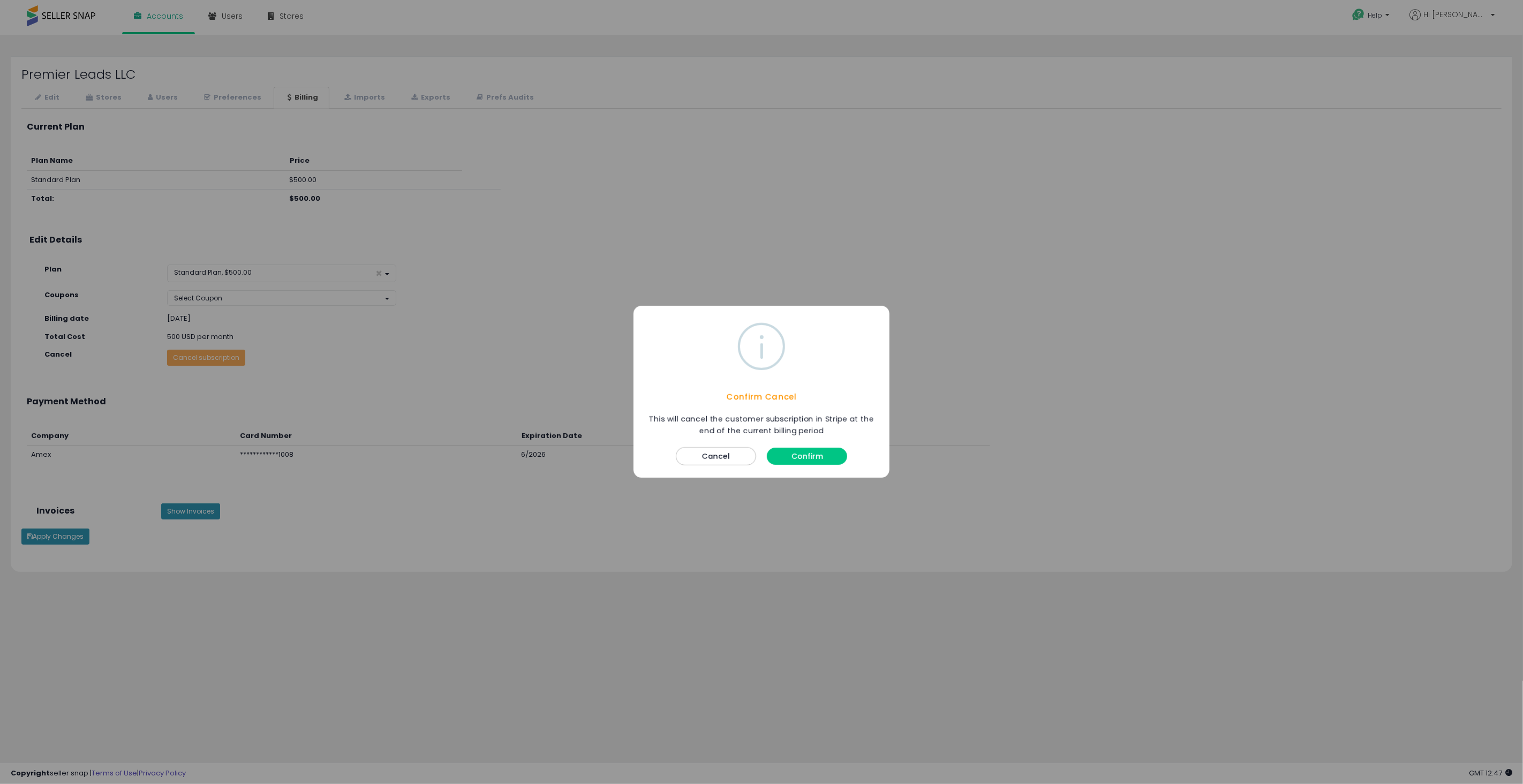
click at [805, 456] on button "Confirm" at bounding box center [806, 456] width 80 height 17
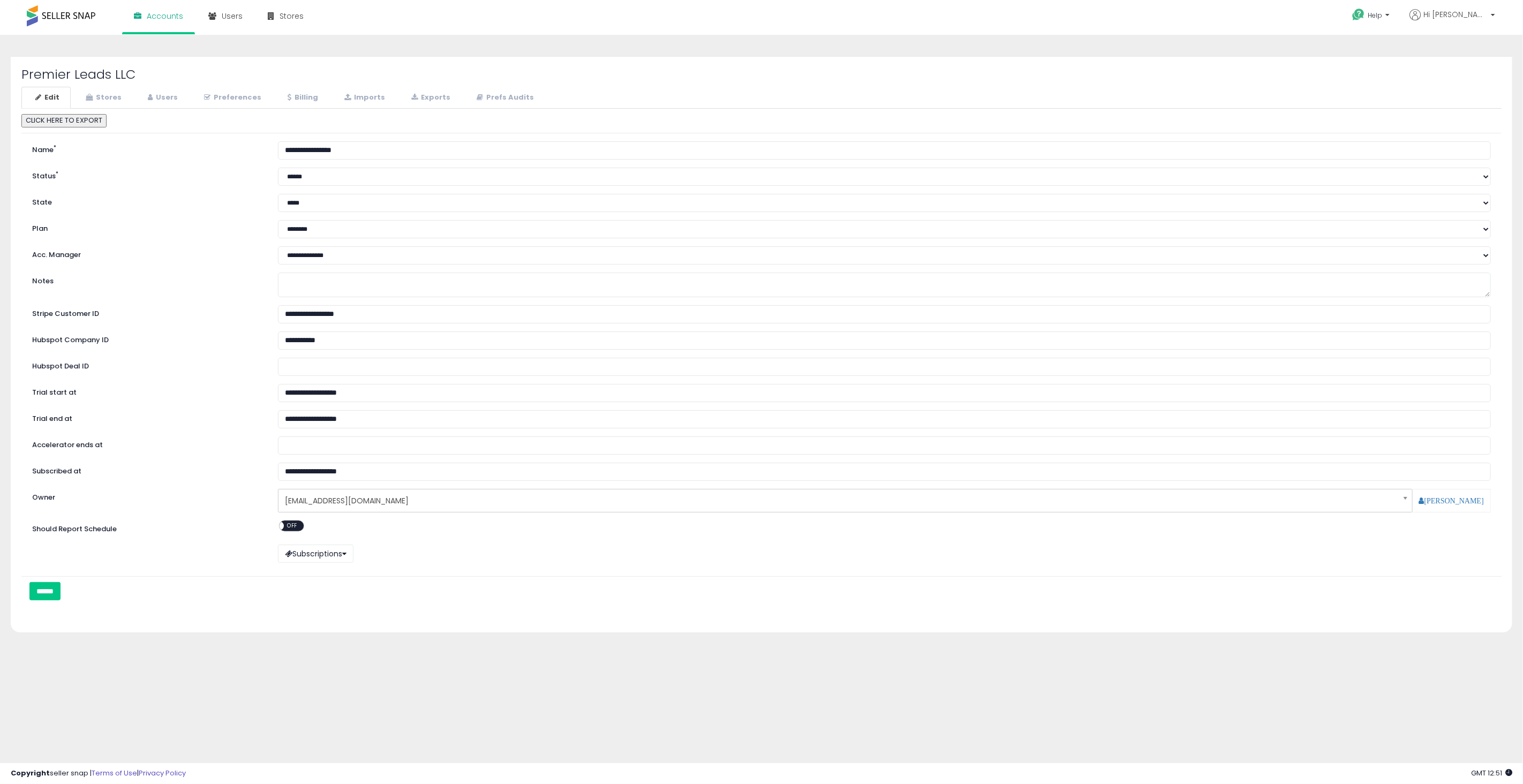
click at [88, 72] on h2 "Premier Leads LLC" at bounding box center [761, 74] width 1479 height 14
